Goal: Information Seeking & Learning: Understand process/instructions

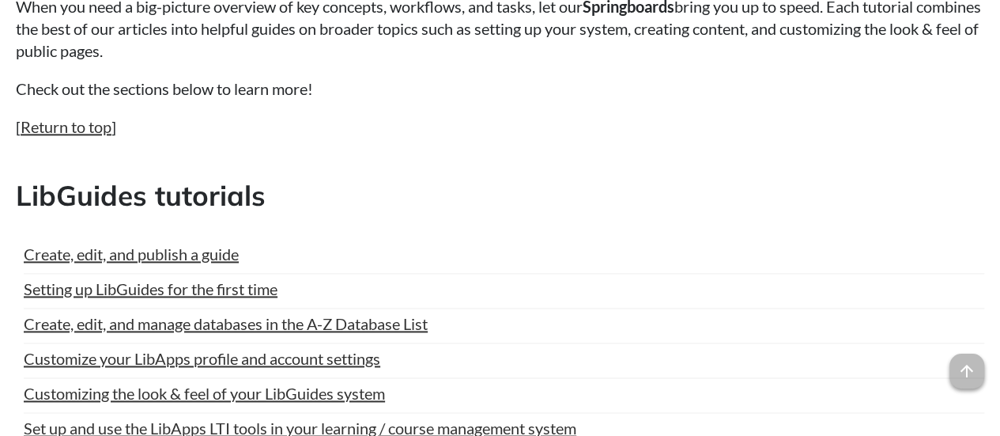
scroll to position [1202, 0]
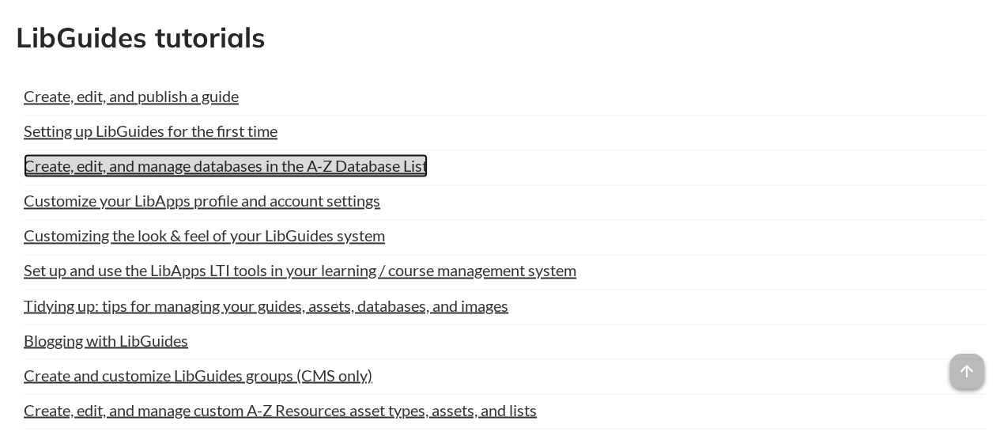
click at [187, 168] on link "Create, edit, and manage databases in the A-Z Database List" at bounding box center [226, 165] width 404 height 24
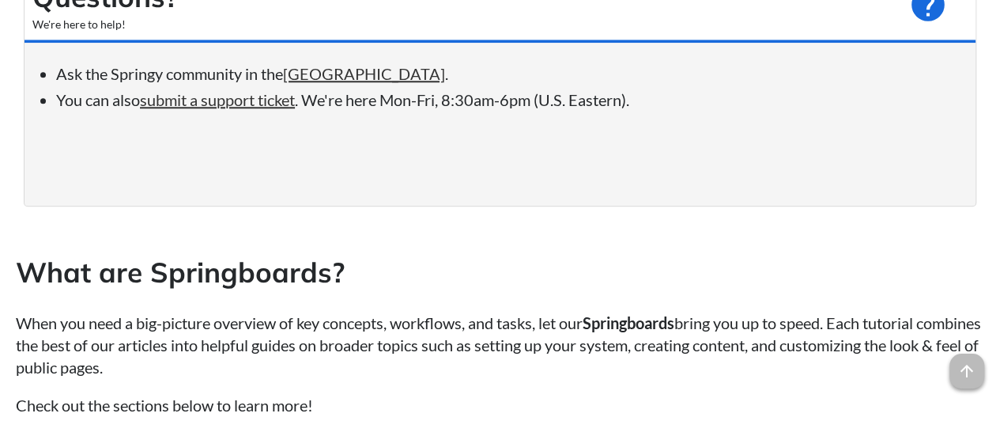
scroll to position [649, 0]
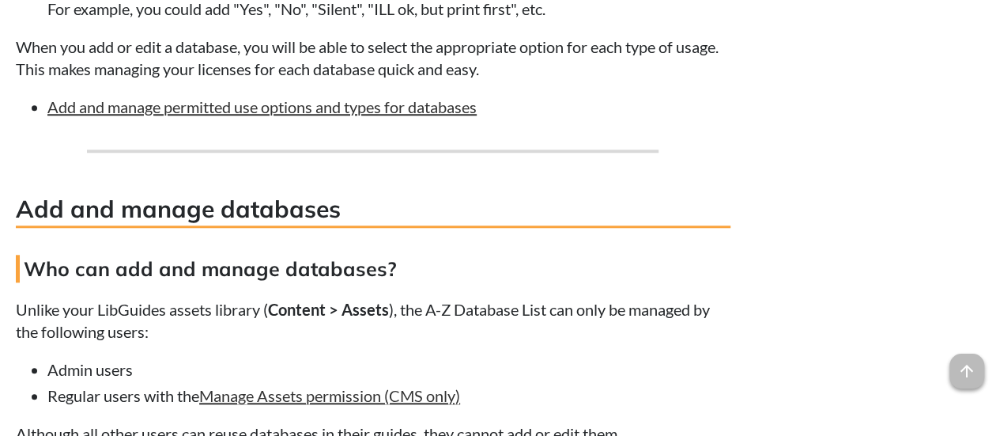
scroll to position [3795, 0]
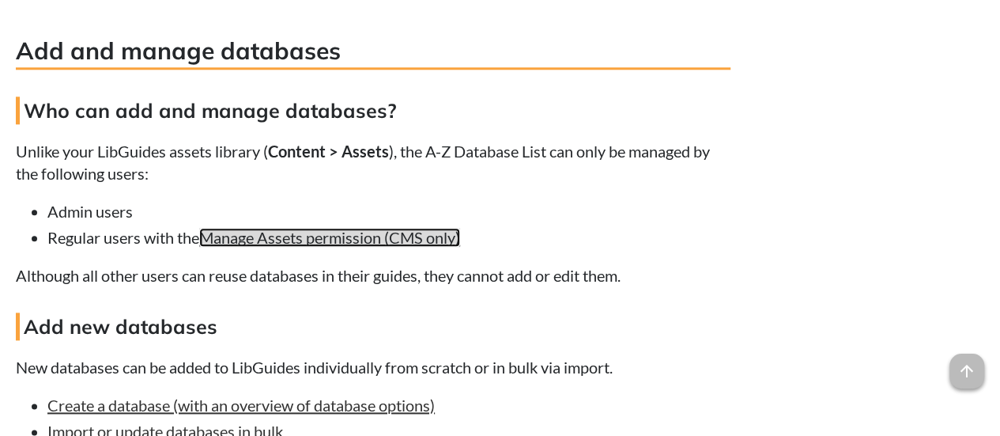
click at [309, 247] on link "Manage Assets permission (CMS only)" at bounding box center [329, 237] width 261 height 19
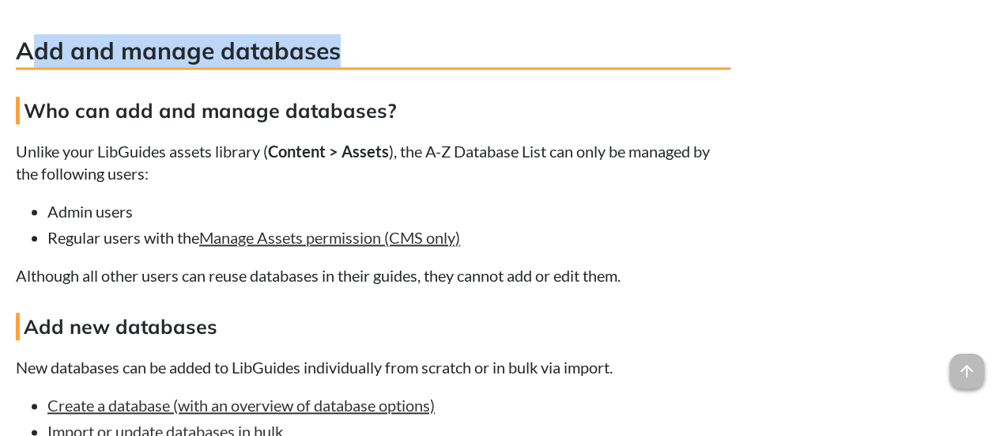
drag, startPoint x: 40, startPoint y: 74, endPoint x: 351, endPoint y: 85, distance: 311.7
click at [351, 70] on h3 "Add and manage databases" at bounding box center [373, 52] width 715 height 36
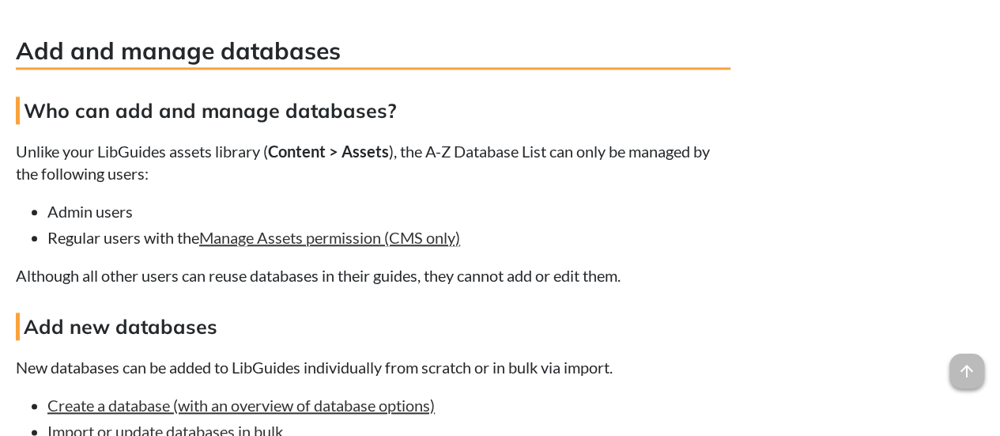
click at [240, 176] on p "Unlike your LibGuides assets library ( Content > Assets ), the A-Z Database Lis…" at bounding box center [373, 162] width 715 height 44
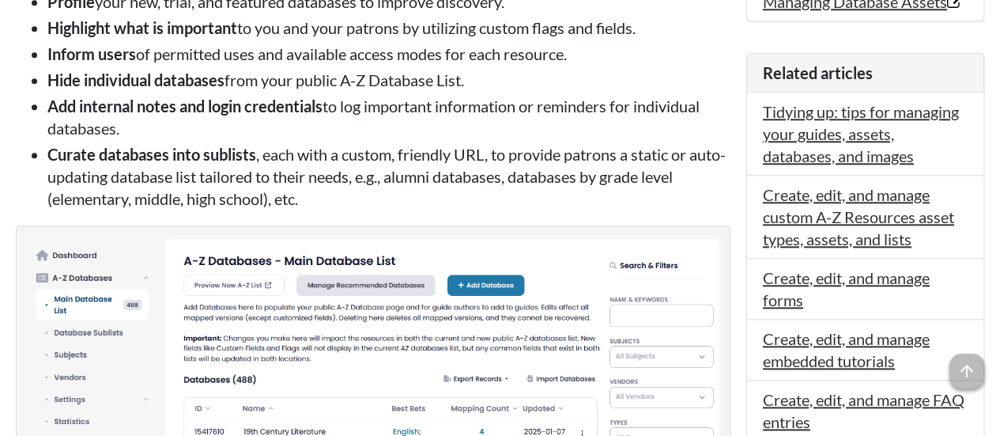
scroll to position [1265, 0]
